Goal: Transaction & Acquisition: Purchase product/service

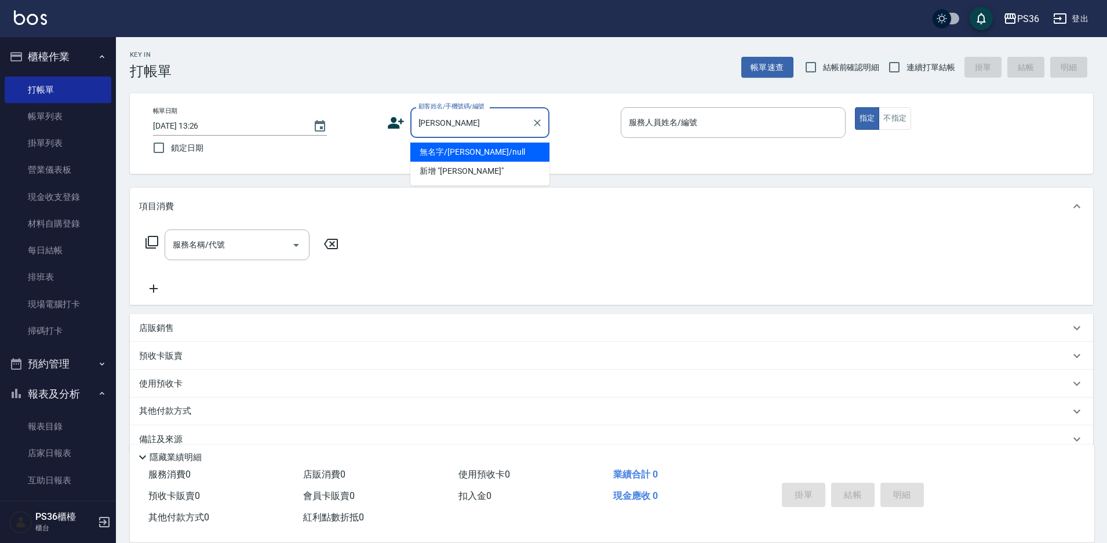
click at [458, 149] on li "無名字/[PERSON_NAME]/null" at bounding box center [479, 152] width 139 height 19
type input "無名字/[PERSON_NAME]/null"
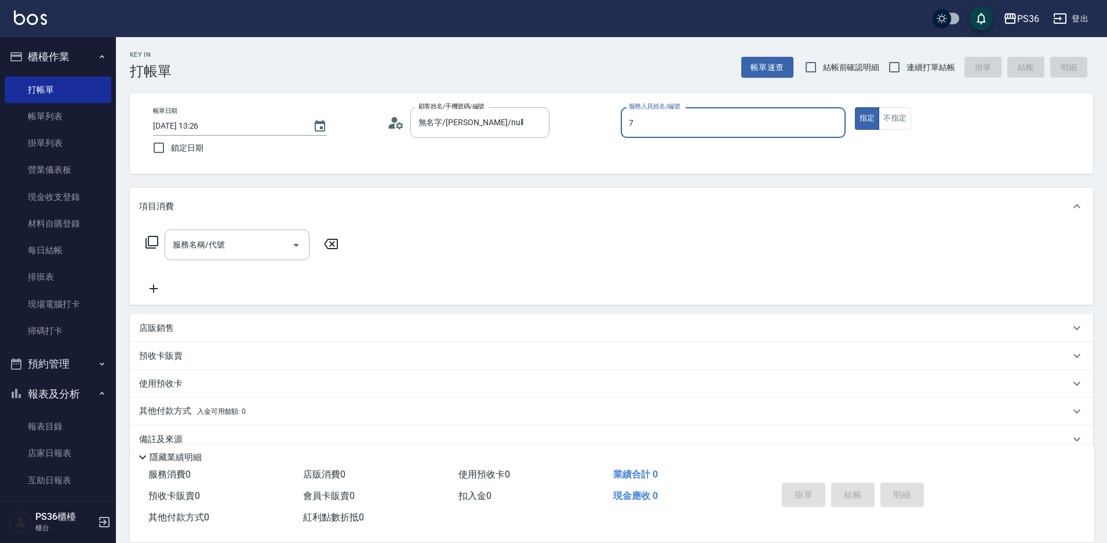
type input "EJ-7"
type button "true"
click at [244, 240] on input "服務名稱/代號" at bounding box center [228, 245] width 117 height 20
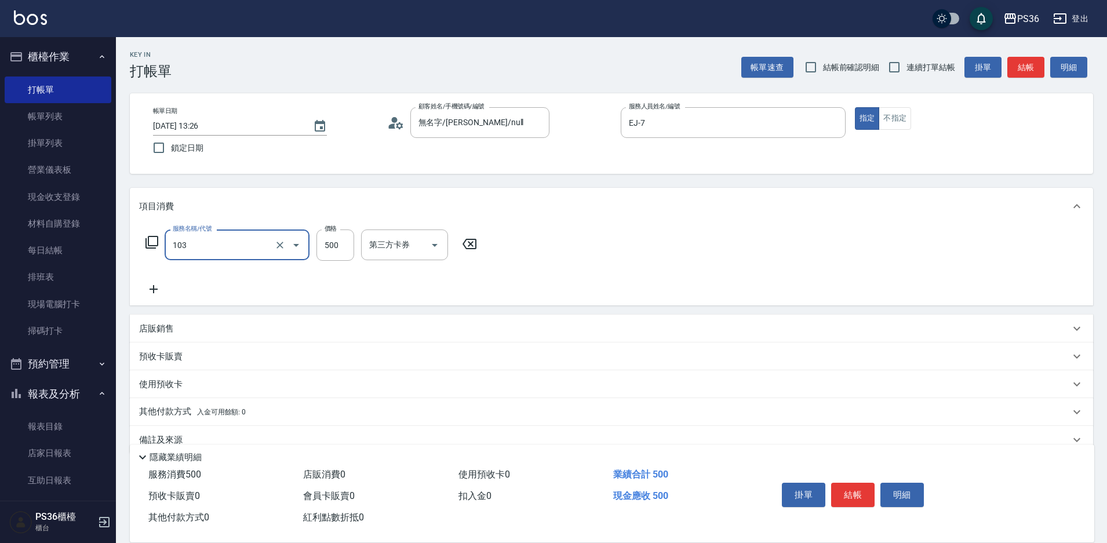
type input "B級洗剪(103)"
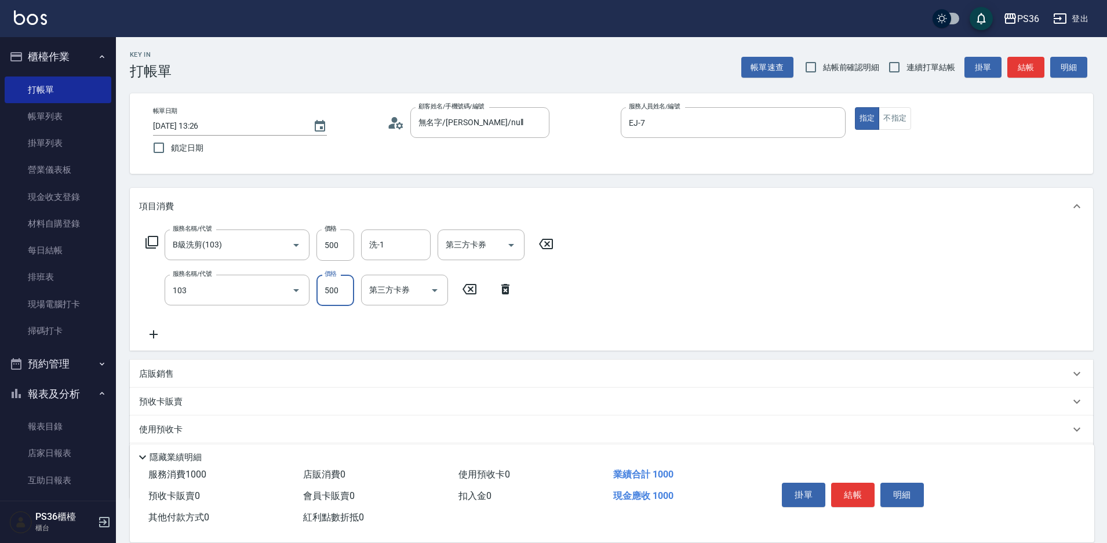
type input "B級洗剪(103)"
type input "顏亮亮-22"
click at [864, 486] on button "結帳" at bounding box center [852, 495] width 43 height 24
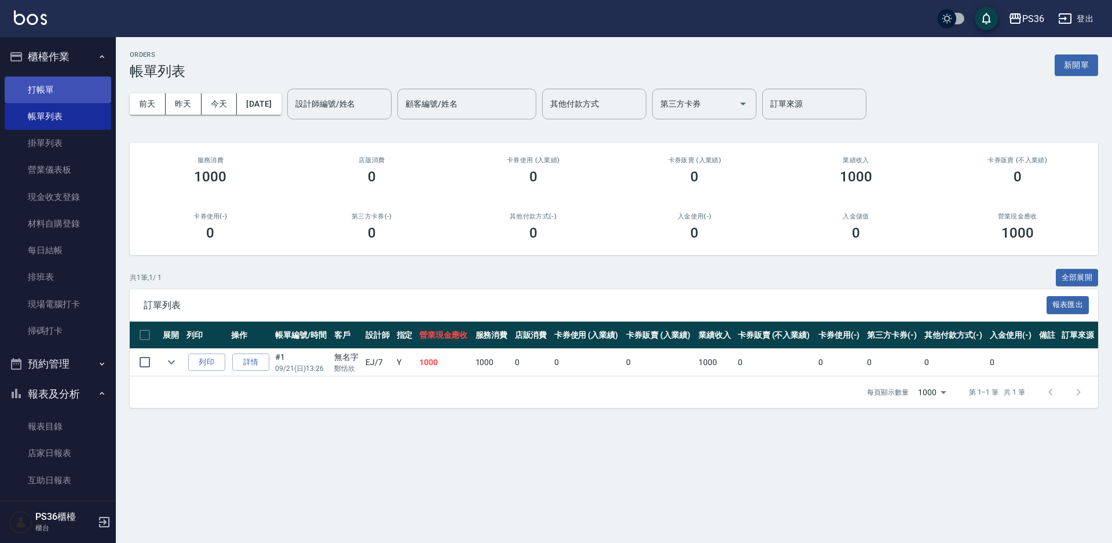
click at [60, 87] on link "打帳單" at bounding box center [58, 89] width 107 height 27
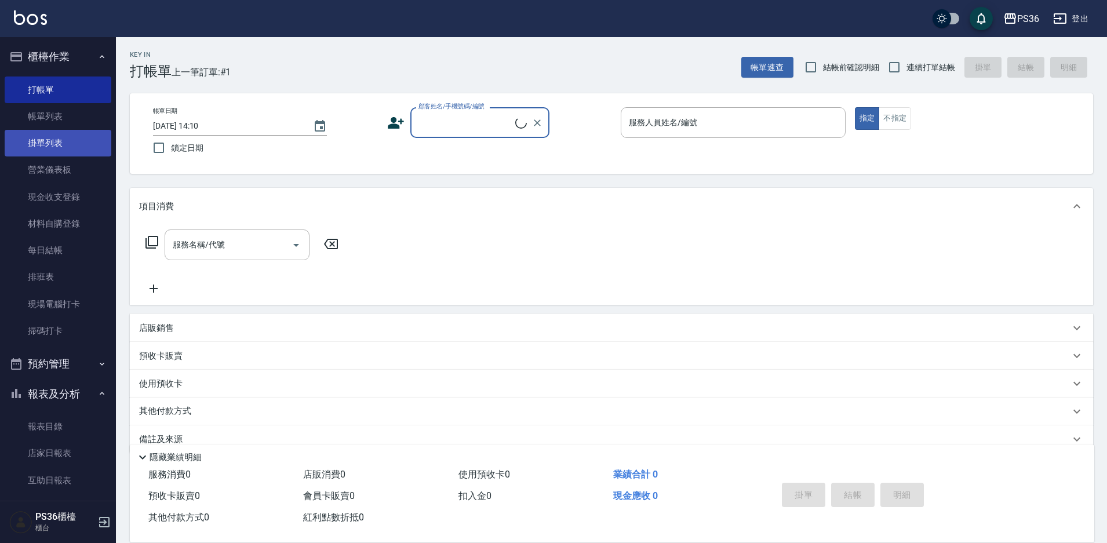
click at [51, 148] on link "掛單列表" at bounding box center [58, 143] width 107 height 27
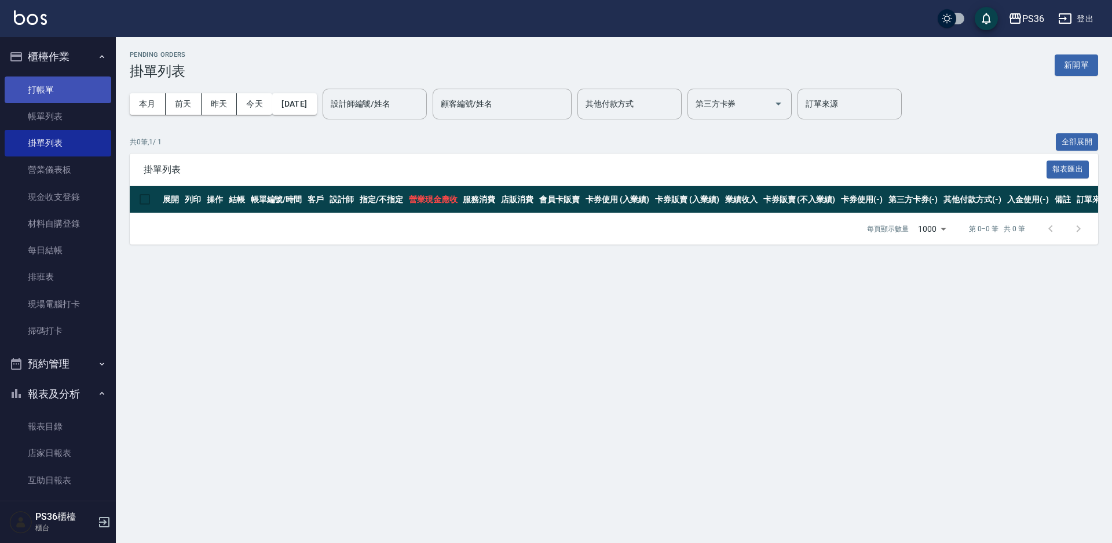
click at [57, 91] on link "打帳單" at bounding box center [58, 89] width 107 height 27
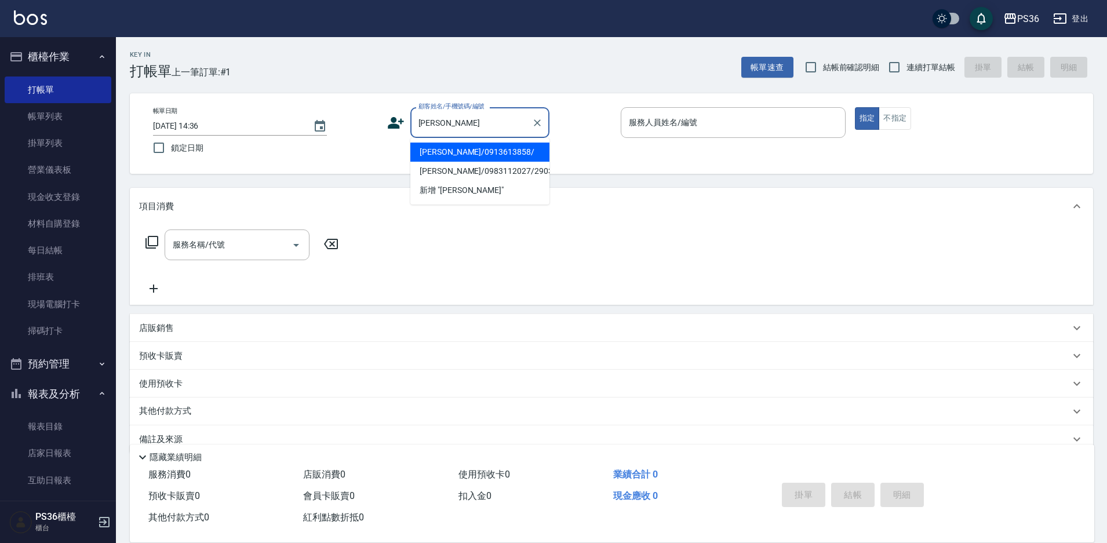
click at [447, 151] on li "[PERSON_NAME]/0913613858/" at bounding box center [479, 152] width 139 height 19
click at [447, 151] on div "帳單日期 [DATE] 14:36 鎖定日期 顧客姓名/手機號碼/編號 [PERSON_NAME] 顧客姓名/手機號碼/編號 服務人員姓名/編號 服務人員姓名…" at bounding box center [611, 133] width 935 height 53
type input "[PERSON_NAME]/0913613858/"
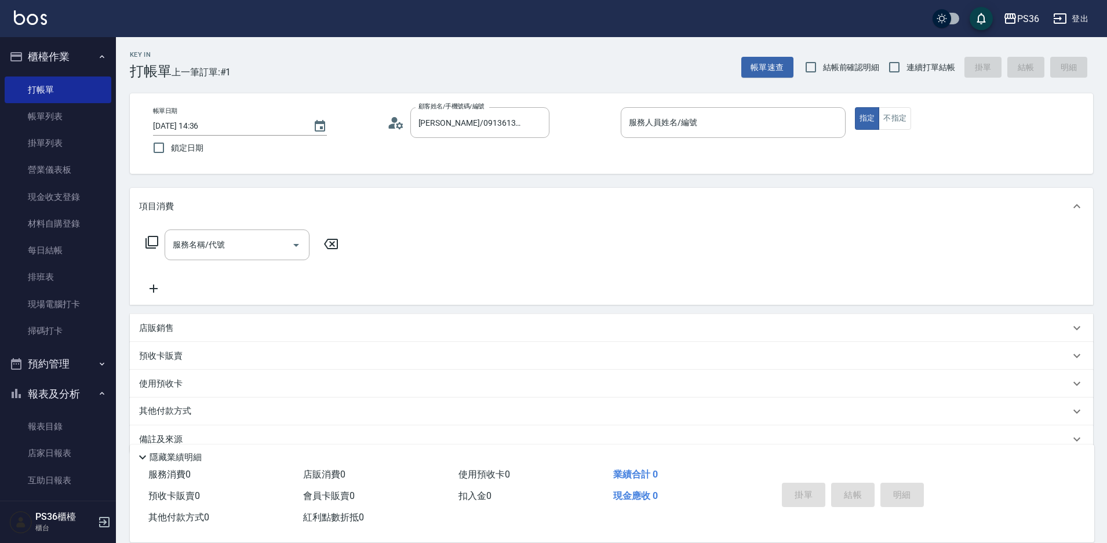
type input "EJ-7"
click at [217, 253] on input "服務名稱/代號" at bounding box center [228, 245] width 117 height 20
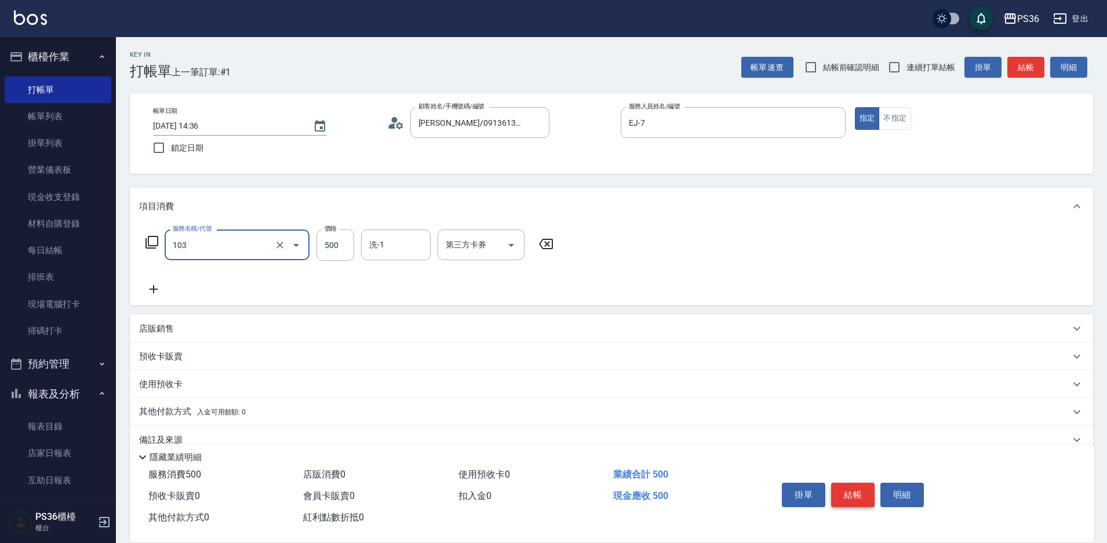
type input "B級洗剪(103)"
click at [840, 487] on button "結帳" at bounding box center [852, 495] width 43 height 24
